Goal: Navigation & Orientation: Find specific page/section

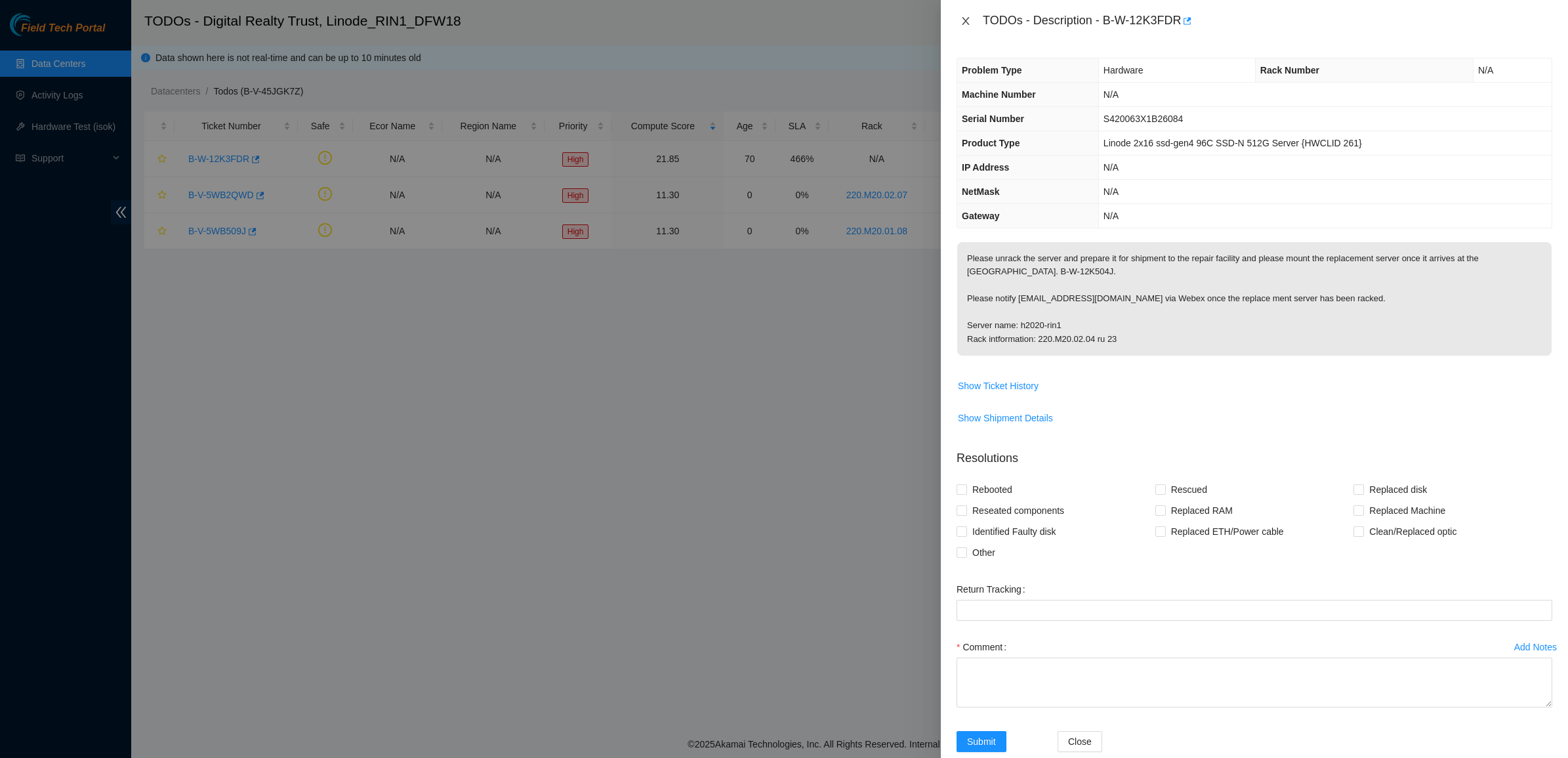
click at [959, 20] on button "Close" at bounding box center [965, 21] width 18 height 12
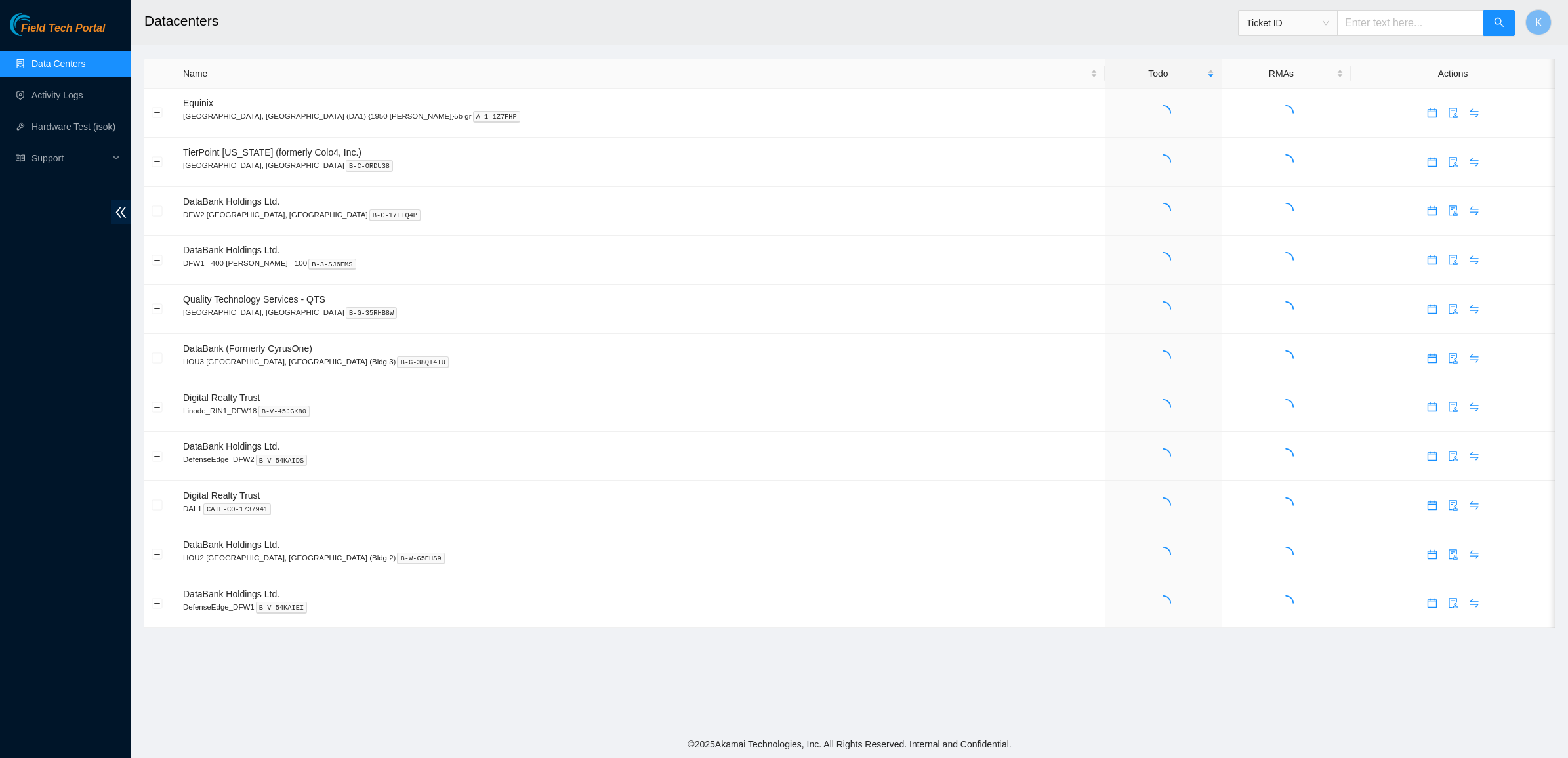
click at [63, 27] on span "Field Tech Portal" at bounding box center [62, 28] width 84 height 12
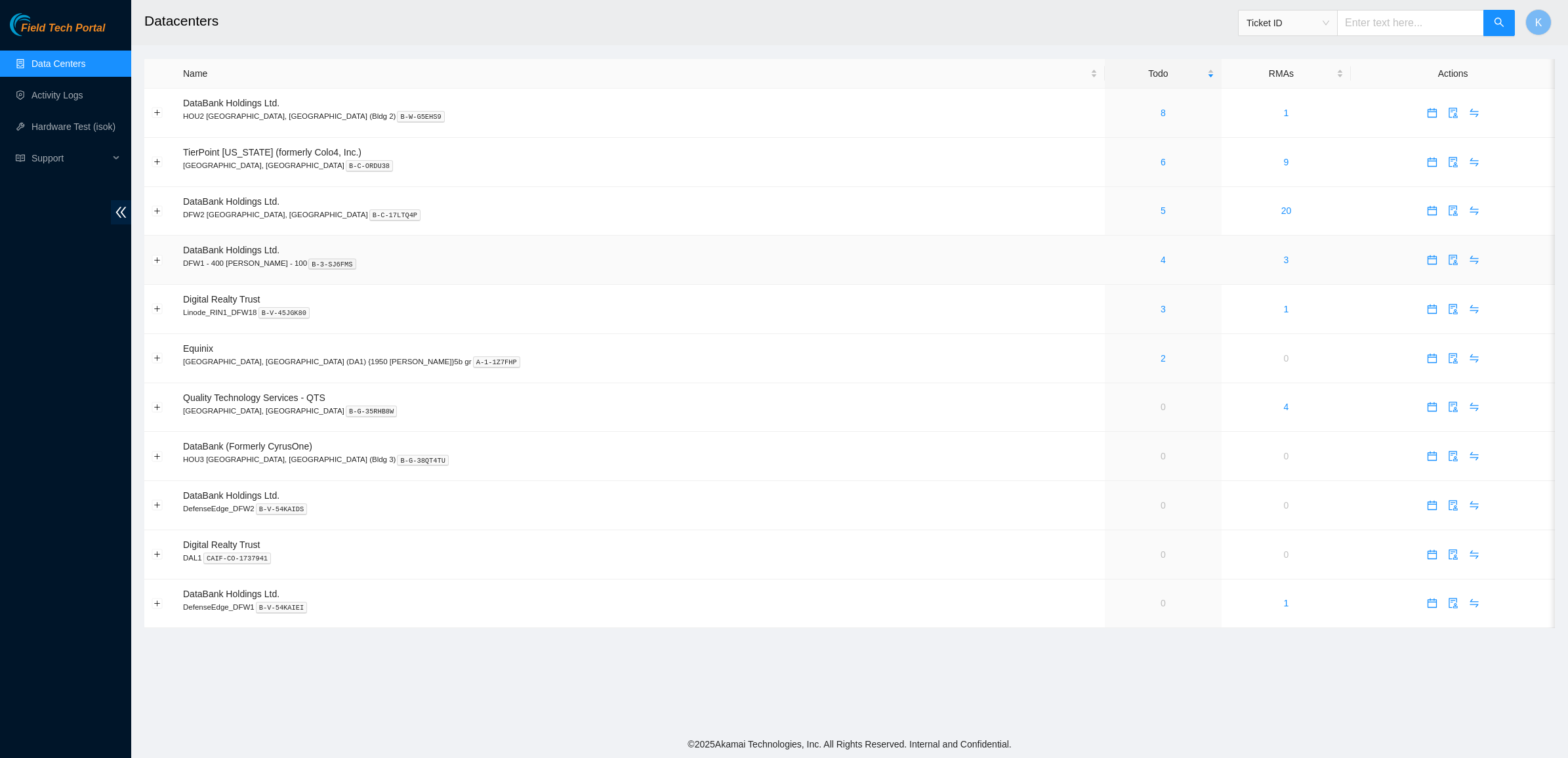
click at [1112, 262] on div "4" at bounding box center [1163, 260] width 102 height 14
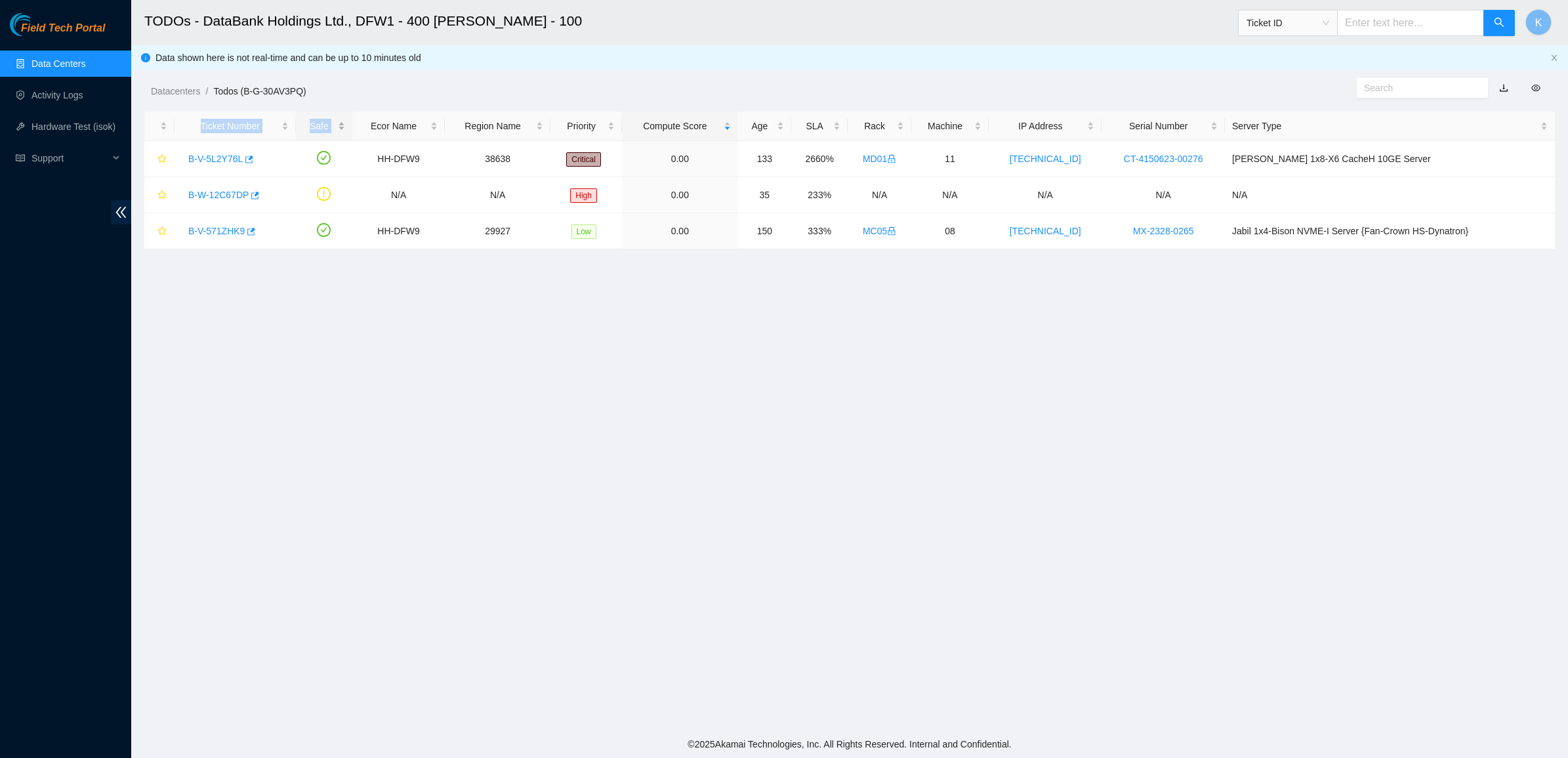
drag, startPoint x: 1214, startPoint y: 316, endPoint x: 399, endPoint y: 273, distance: 816.1
click at [341, 135] on main "TODOs - DataBank Holdings Ltd., DFW1 - 400 S. Akard - 100 Ticket ID K Data show…" at bounding box center [849, 365] width 1437 height 731
click at [493, 444] on main "TODOs - DataBank Holdings Ltd., DFW1 - 400 S. Akard - 100 Ticket ID K Data show…" at bounding box center [849, 365] width 1437 height 731
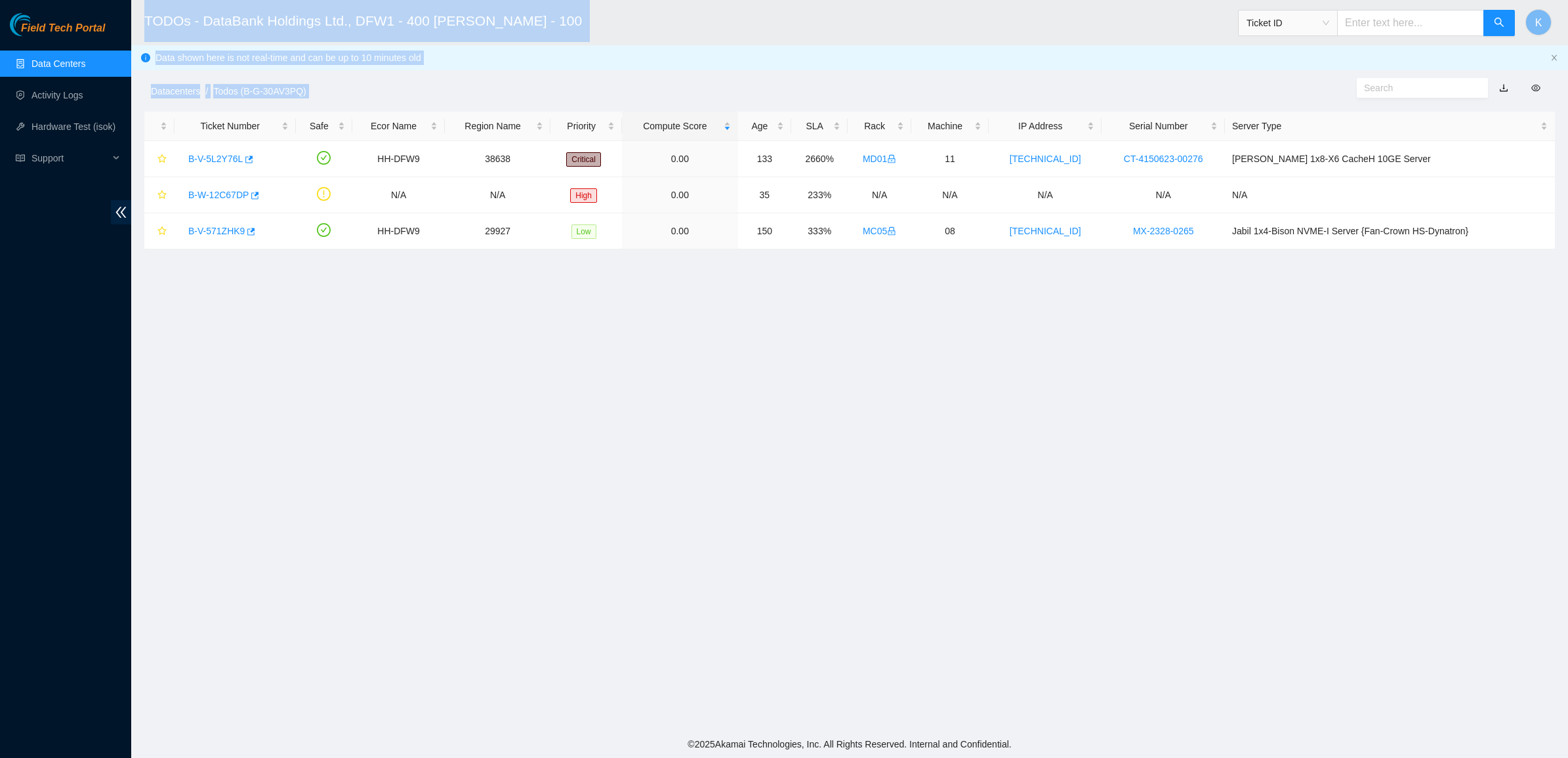
drag, startPoint x: 1195, startPoint y: 268, endPoint x: 138, endPoint y: 10, distance: 1088.0
click at [138, 10] on main "TODOs - DataBank Holdings Ltd., DFW1 - 400 S. Akard - 100 Ticket ID K Data show…" at bounding box center [849, 365] width 1437 height 731
click at [141, 14] on header "TODOs - DataBank Holdings Ltd., DFW1 - 400 S. Akard - 100 Ticket ID K" at bounding box center [915, 22] width 1568 height 45
click at [154, 17] on h2 "TODOs - DataBank Holdings Ltd., DFW1 - 400 S. Akard - 100" at bounding box center [684, 21] width 1080 height 42
click at [162, 17] on h2 "TODOs - DataBank Holdings Ltd., DFW1 - 400 S. Akard - 100" at bounding box center [684, 21] width 1080 height 42
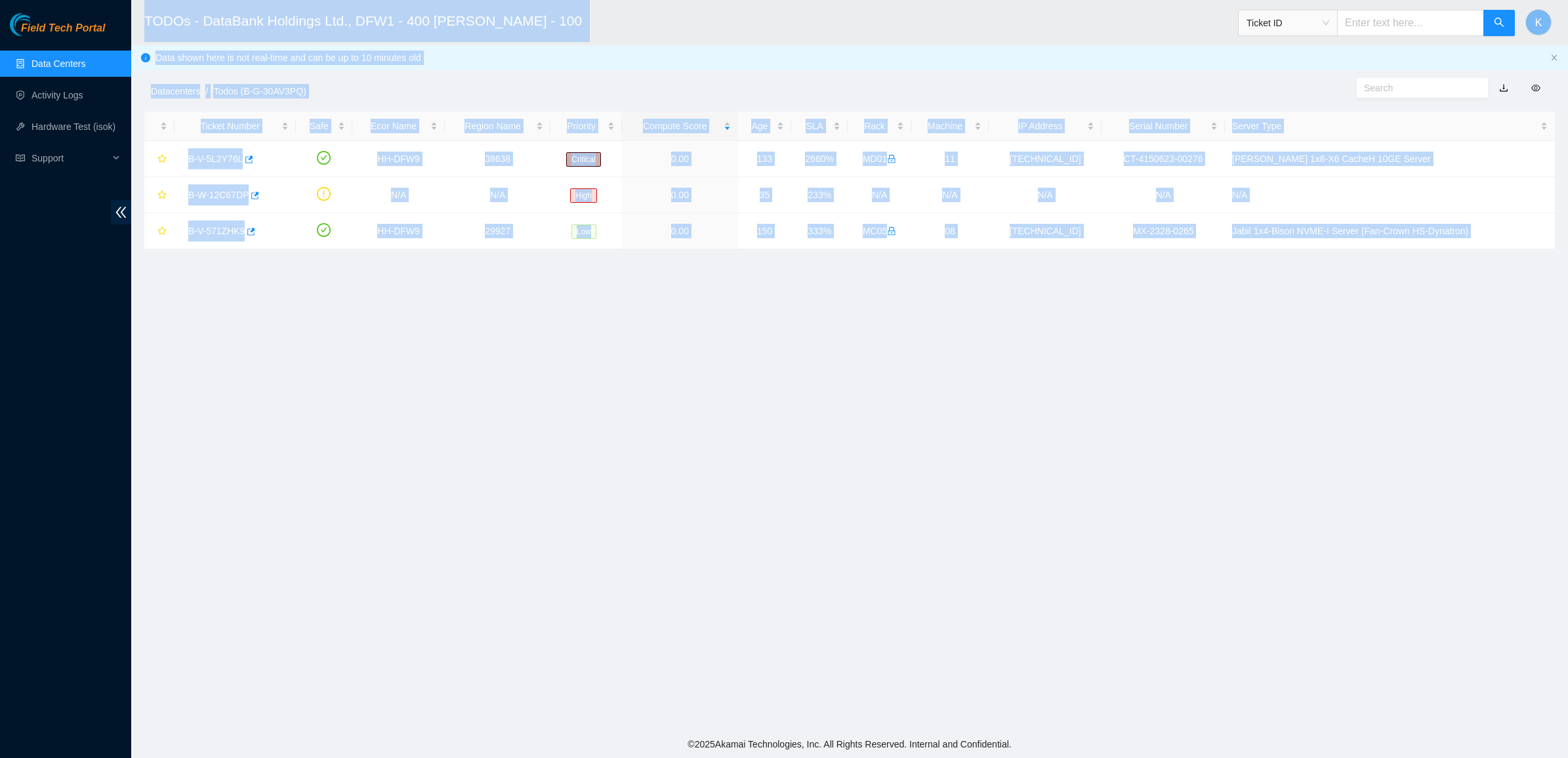
drag, startPoint x: 162, startPoint y: 17, endPoint x: 871, endPoint y: 376, distance: 794.7
click at [871, 376] on main "TODOs - DataBank Holdings Ltd., DFW1 - 400 S. Akard - 100 Ticket ID K Data show…" at bounding box center [849, 365] width 1437 height 731
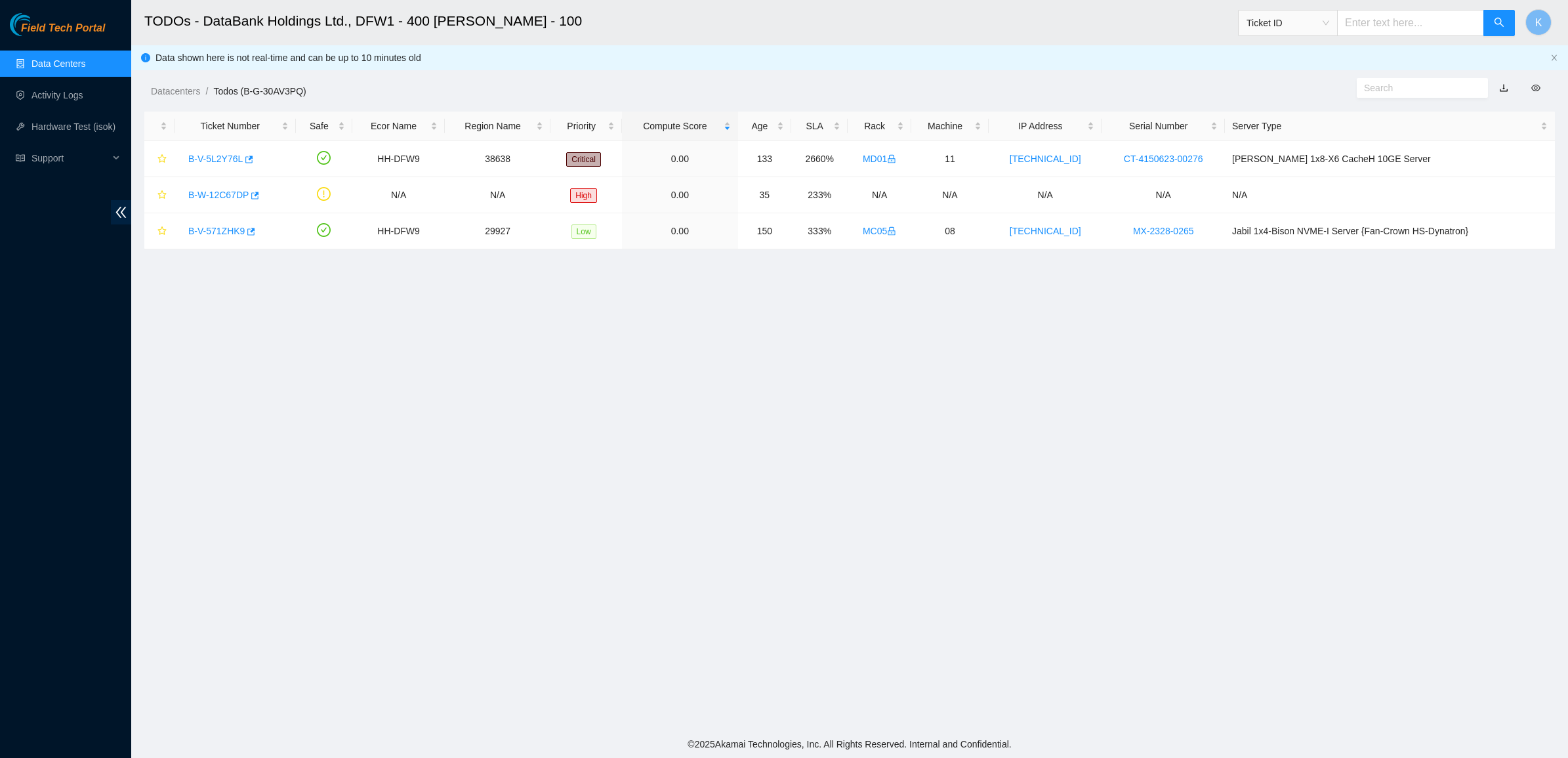
click at [870, 376] on main "TODOs - DataBank Holdings Ltd., DFW1 - 400 S. Akard - 100 Ticket ID K Data show…" at bounding box center [849, 365] width 1437 height 731
click at [502, 369] on main "TODOs - DataBank Holdings Ltd., DFW1 - 400 S. Akard - 100 Ticket ID K Data show…" at bounding box center [849, 365] width 1437 height 731
click at [84, 14] on div "Field Tech Portal" at bounding box center [65, 25] width 131 height 23
click at [78, 23] on span "Field Tech Portal" at bounding box center [62, 28] width 84 height 12
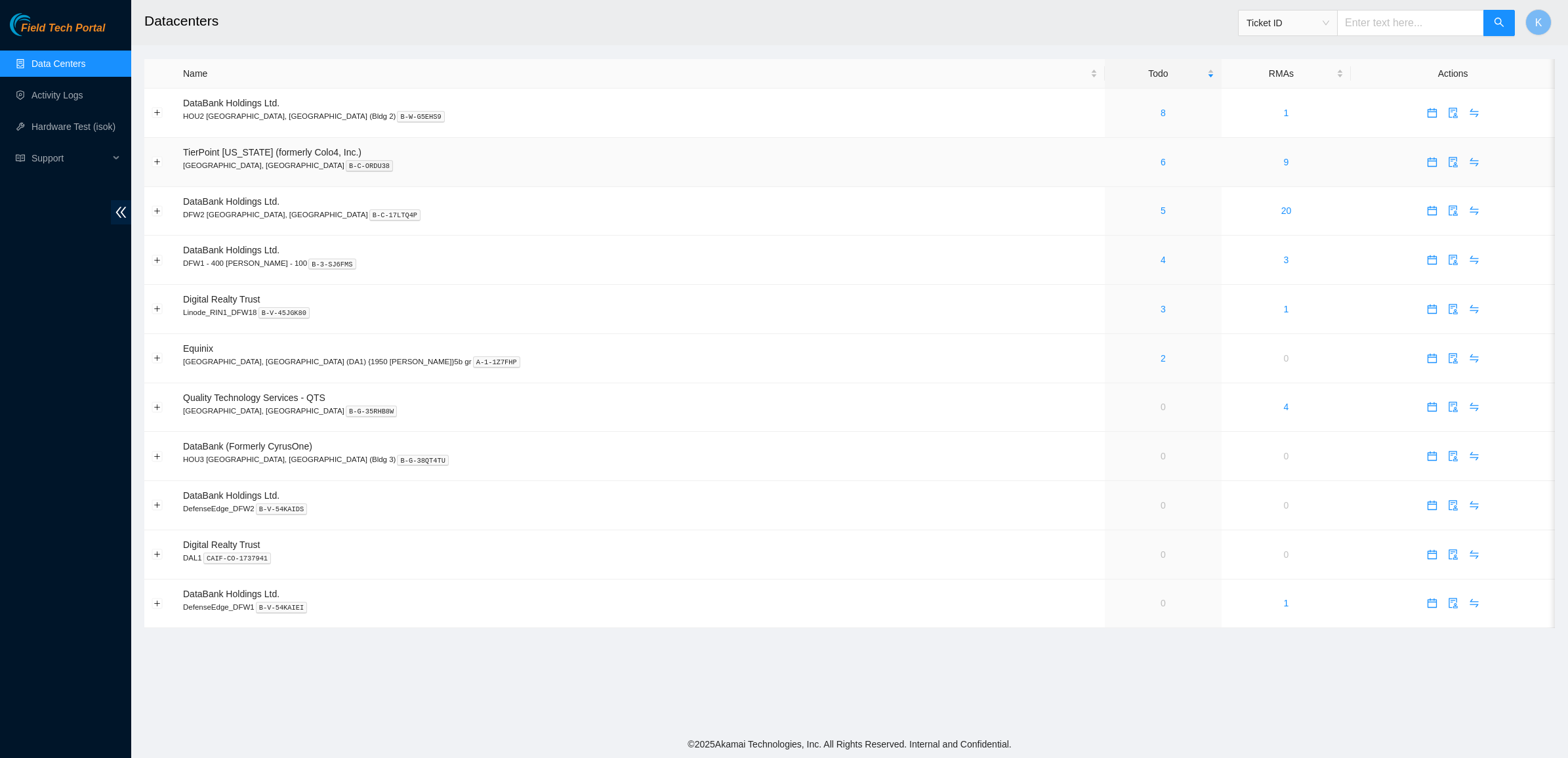
click at [1112, 164] on div "6" at bounding box center [1163, 162] width 102 height 14
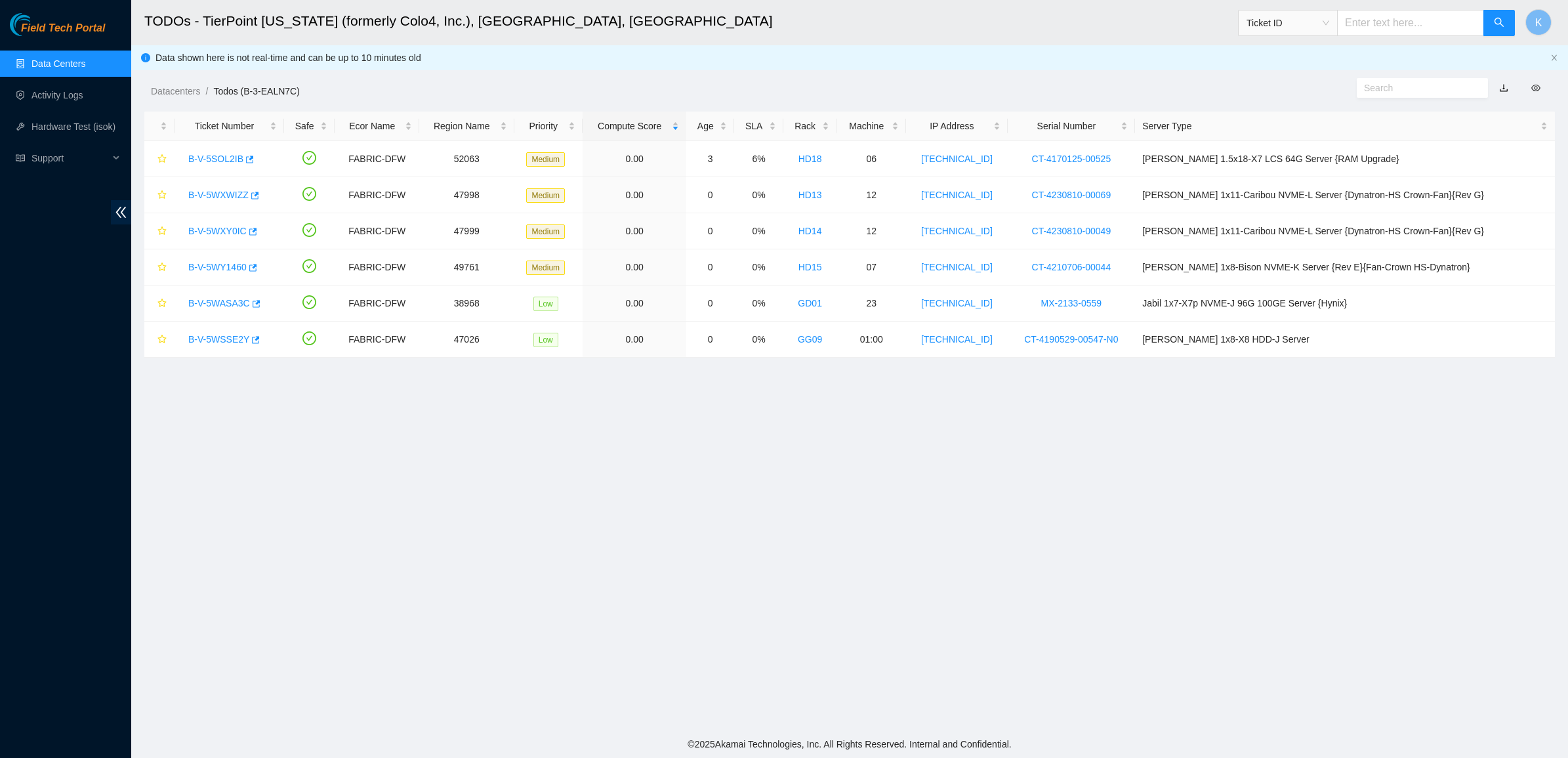
drag, startPoint x: 656, startPoint y: 333, endPoint x: 845, endPoint y: 503, distance: 254.2
click at [845, 503] on main "TODOs - TierPoint Texas (formerly Colo4, Inc.), Dallas, TX Ticket ID K Data sho…" at bounding box center [849, 365] width 1437 height 731
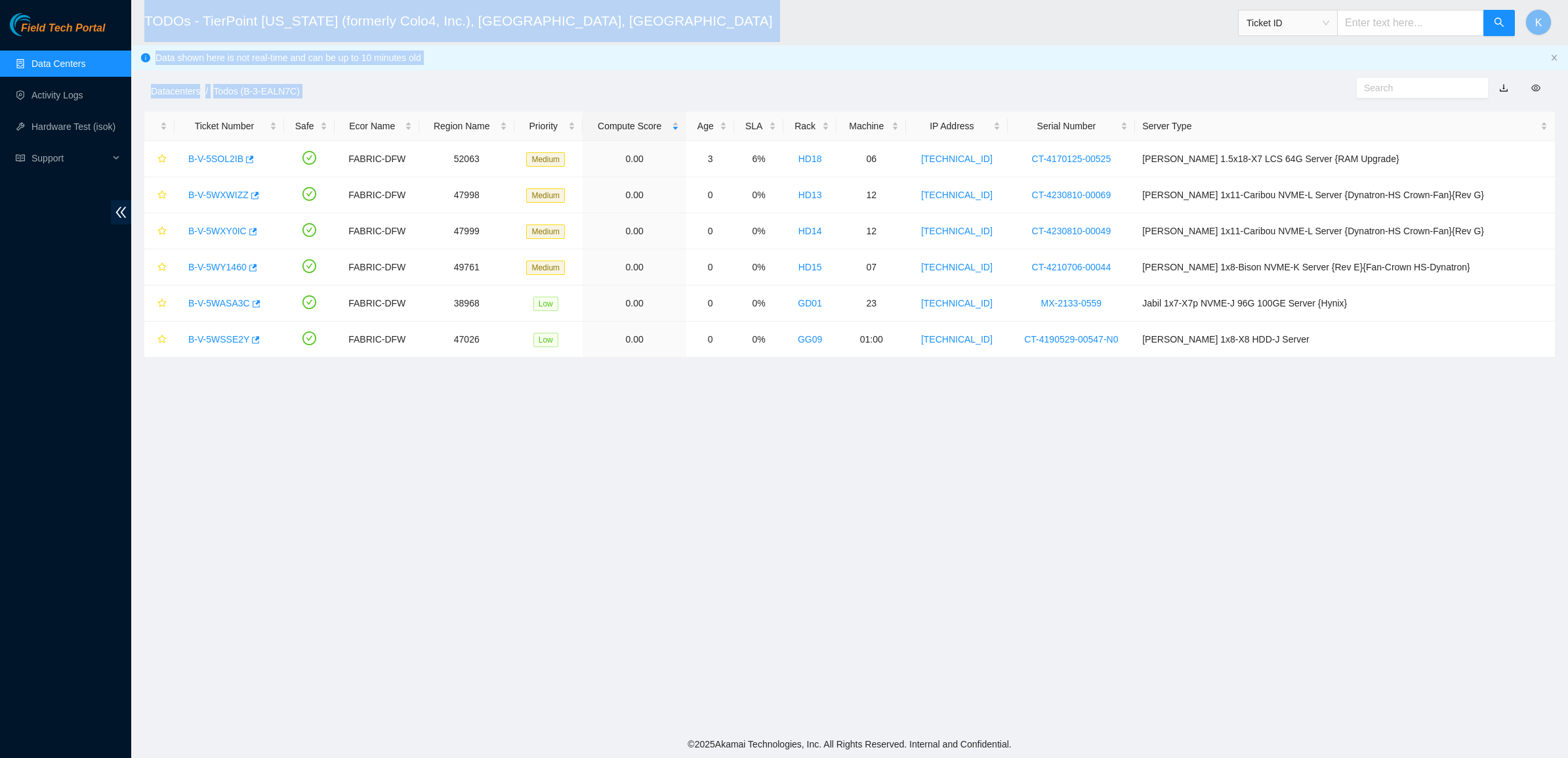
drag, startPoint x: 1338, startPoint y: 384, endPoint x: 138, endPoint y: 10, distance: 1256.9
click at [138, 10] on main "TODOs - TierPoint Texas (formerly Colo4, Inc.), Dallas, TX Ticket ID K Data sho…" at bounding box center [849, 365] width 1437 height 731
click at [141, 11] on header "TODOs - TierPoint Texas (formerly Colo4, Inc.), Dallas, TX Ticket ID K" at bounding box center [915, 22] width 1568 height 45
click at [149, 18] on h2 "TODOs - TierPoint Texas (formerly Colo4, Inc.), Dallas, TX" at bounding box center [684, 21] width 1080 height 42
drag, startPoint x: 151, startPoint y: 18, endPoint x: 907, endPoint y: 415, distance: 853.9
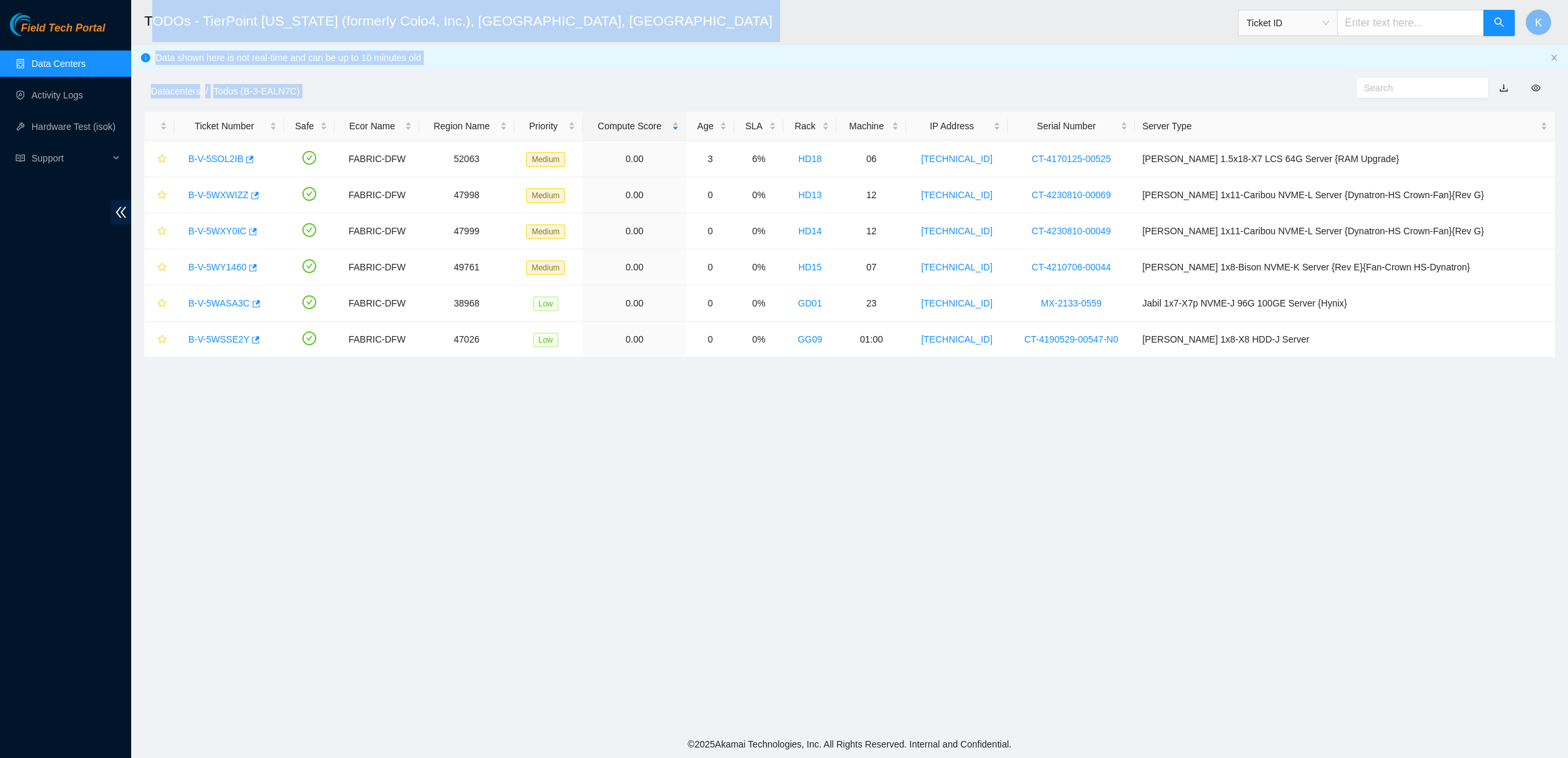
click at [907, 415] on main "TODOs - TierPoint Texas (formerly Colo4, Inc.), Dallas, TX Ticket ID K Data sho…" at bounding box center [849, 365] width 1437 height 731
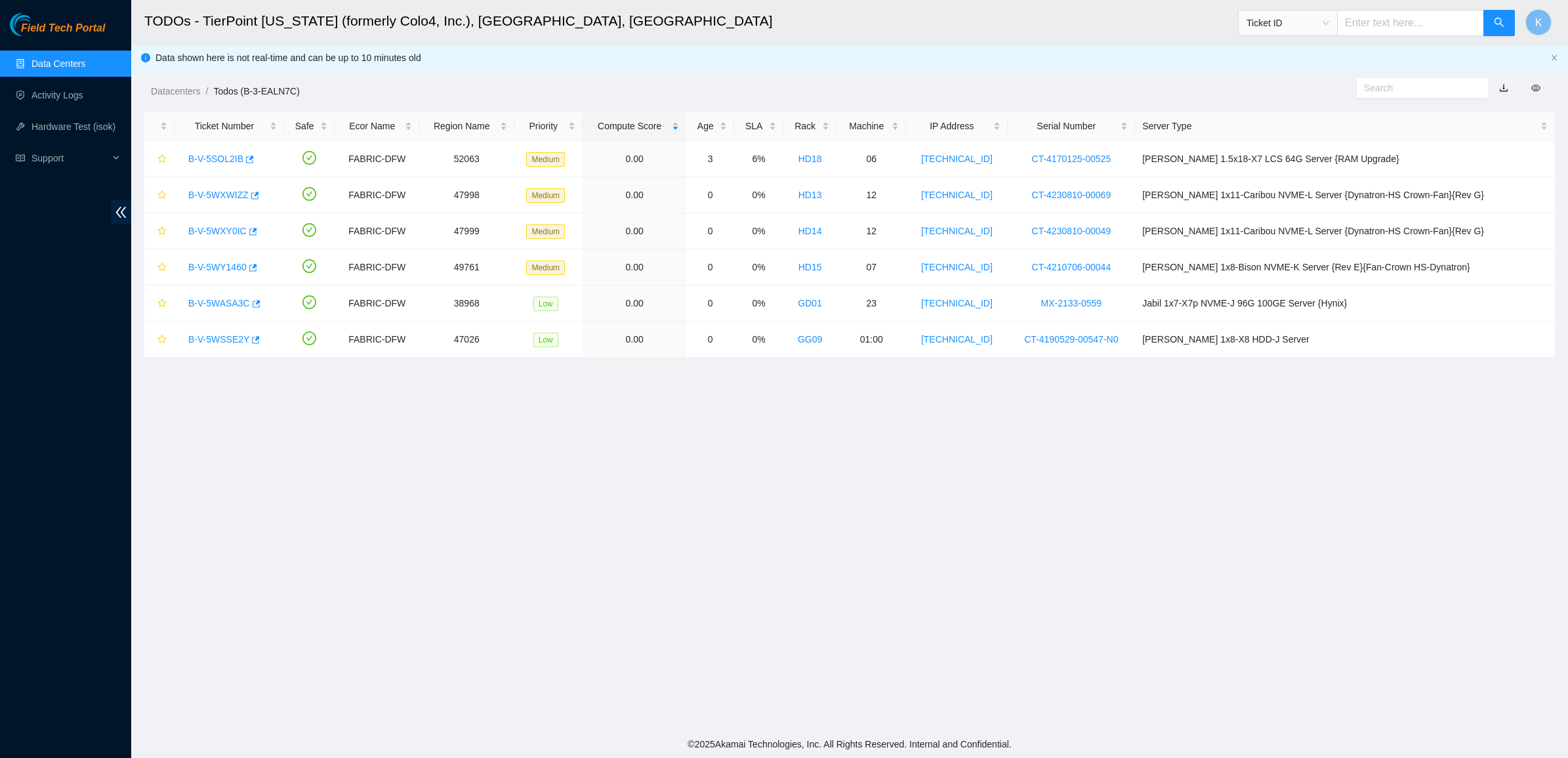
click at [887, 401] on main "TODOs - TierPoint Texas (formerly Colo4, Inc.), Dallas, TX Ticket ID K Data sho…" at bounding box center [849, 365] width 1437 height 731
click at [76, 121] on link "Hardware Test (isok)" at bounding box center [73, 127] width 84 height 11
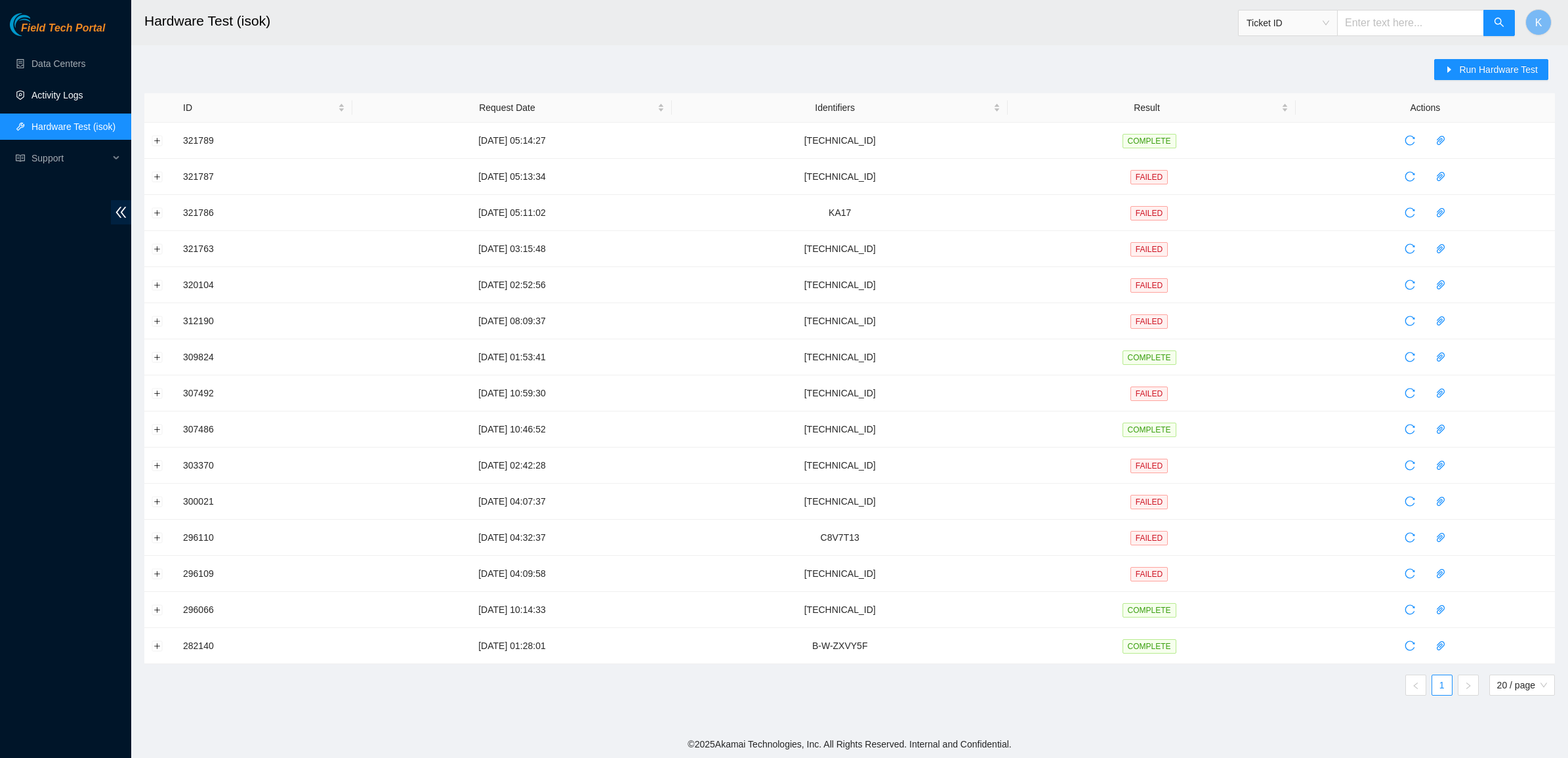
click at [70, 90] on link "Activity Logs" at bounding box center [57, 95] width 52 height 11
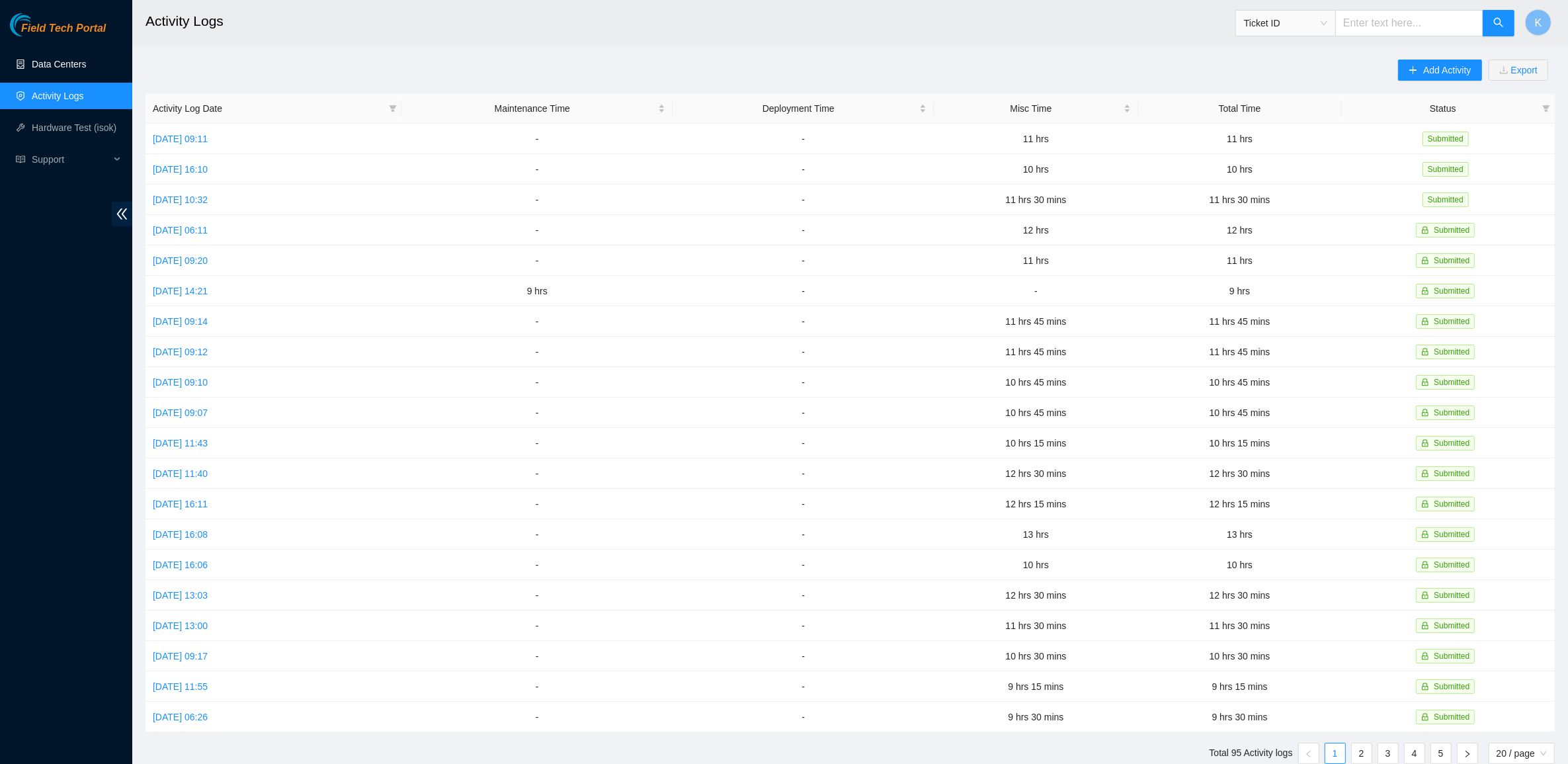
click at [72, 67] on link "Data Centers" at bounding box center [59, 64] width 54 height 11
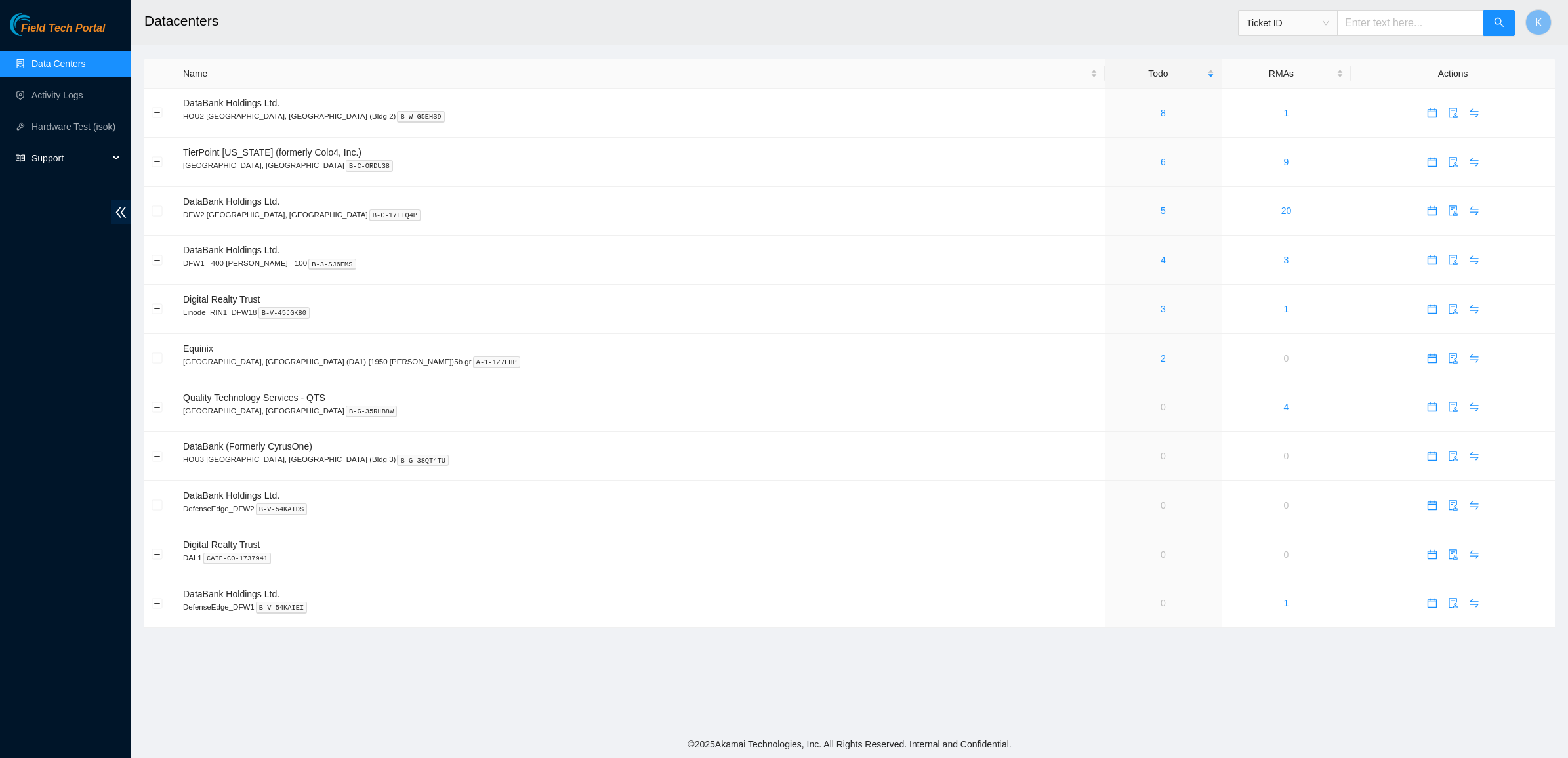
click at [58, 151] on span "Support" at bounding box center [70, 158] width 77 height 26
click at [66, 69] on link "Data Centers" at bounding box center [58, 63] width 54 height 11
